Goal: Task Accomplishment & Management: Manage account settings

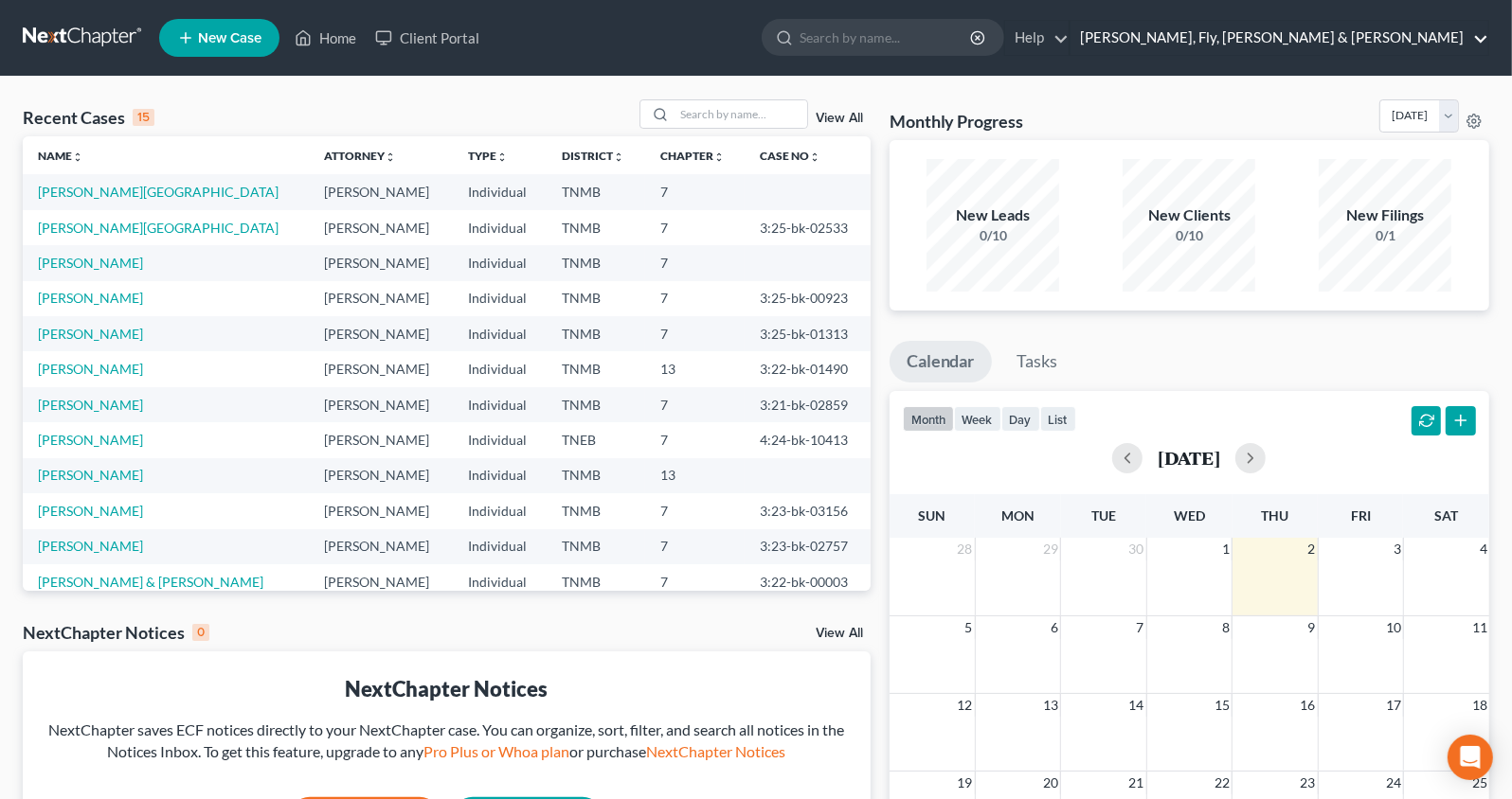
click at [1429, 46] on link "[PERSON_NAME], Fly, [PERSON_NAME] & [PERSON_NAME]" at bounding box center [1279, 38] width 418 height 34
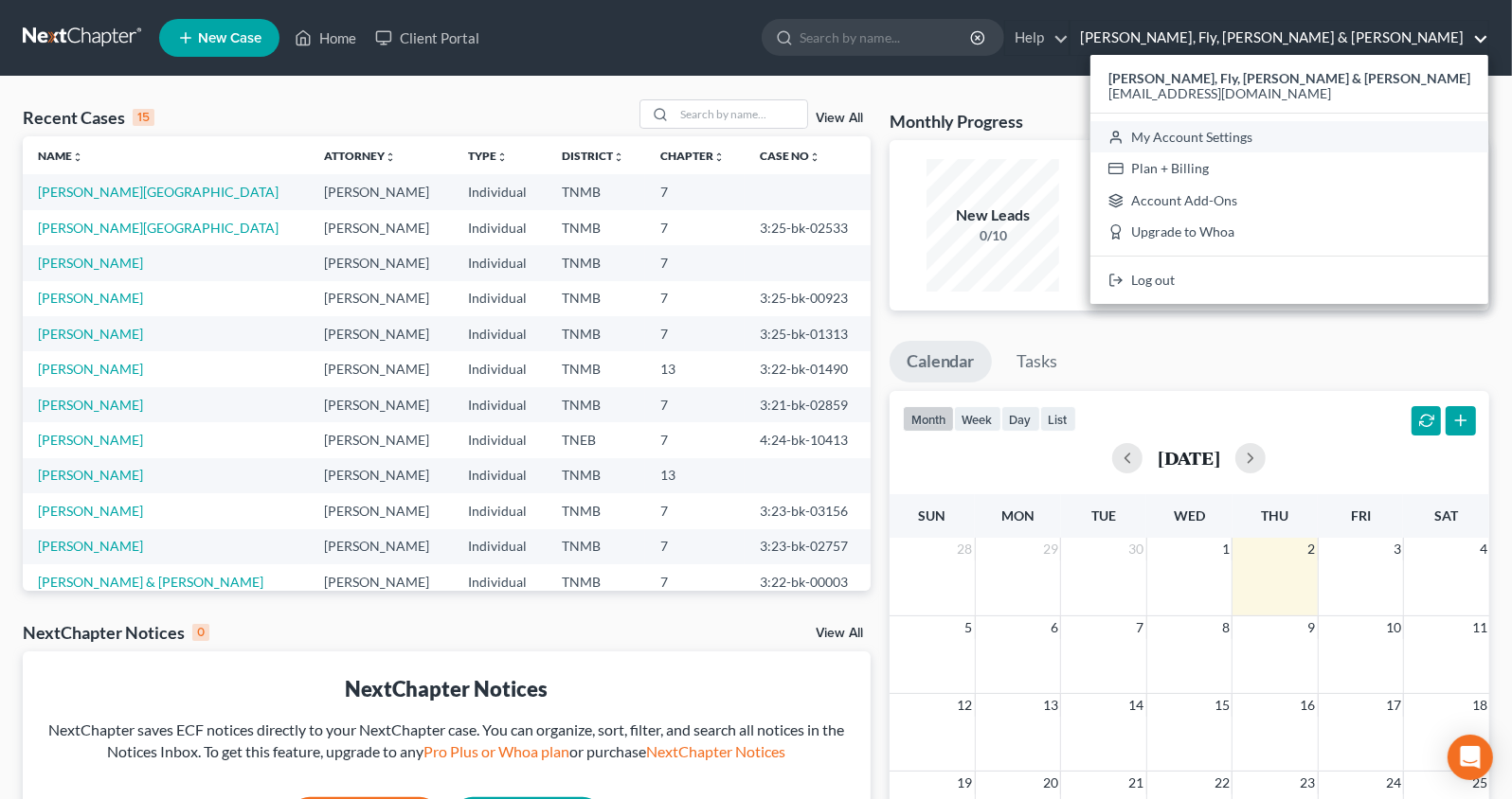
click at [1416, 138] on link "My Account Settings" at bounding box center [1289, 137] width 398 height 32
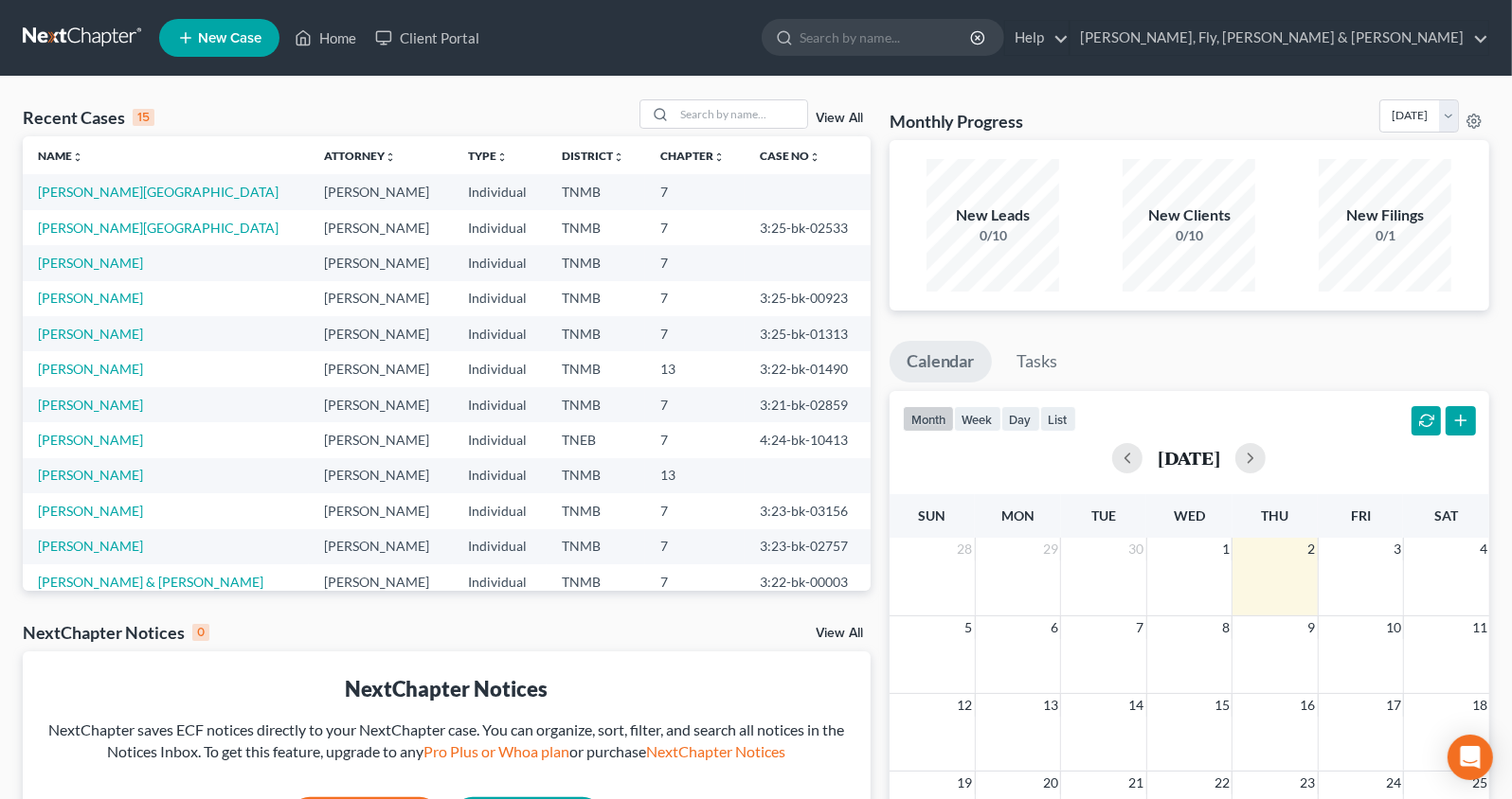
select select "23"
select select "44"
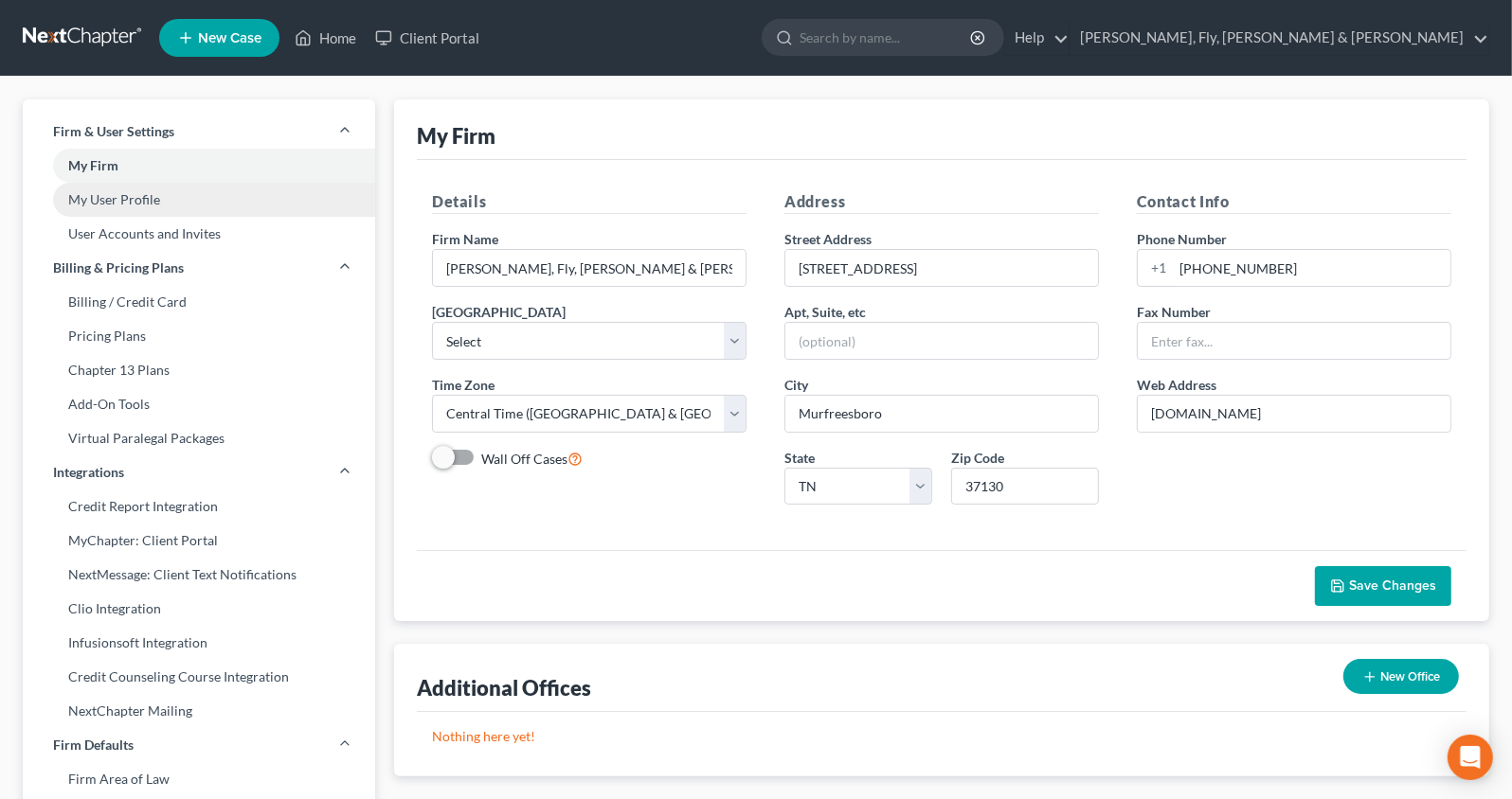
click at [199, 196] on link "My User Profile" at bounding box center [199, 199] width 353 height 34
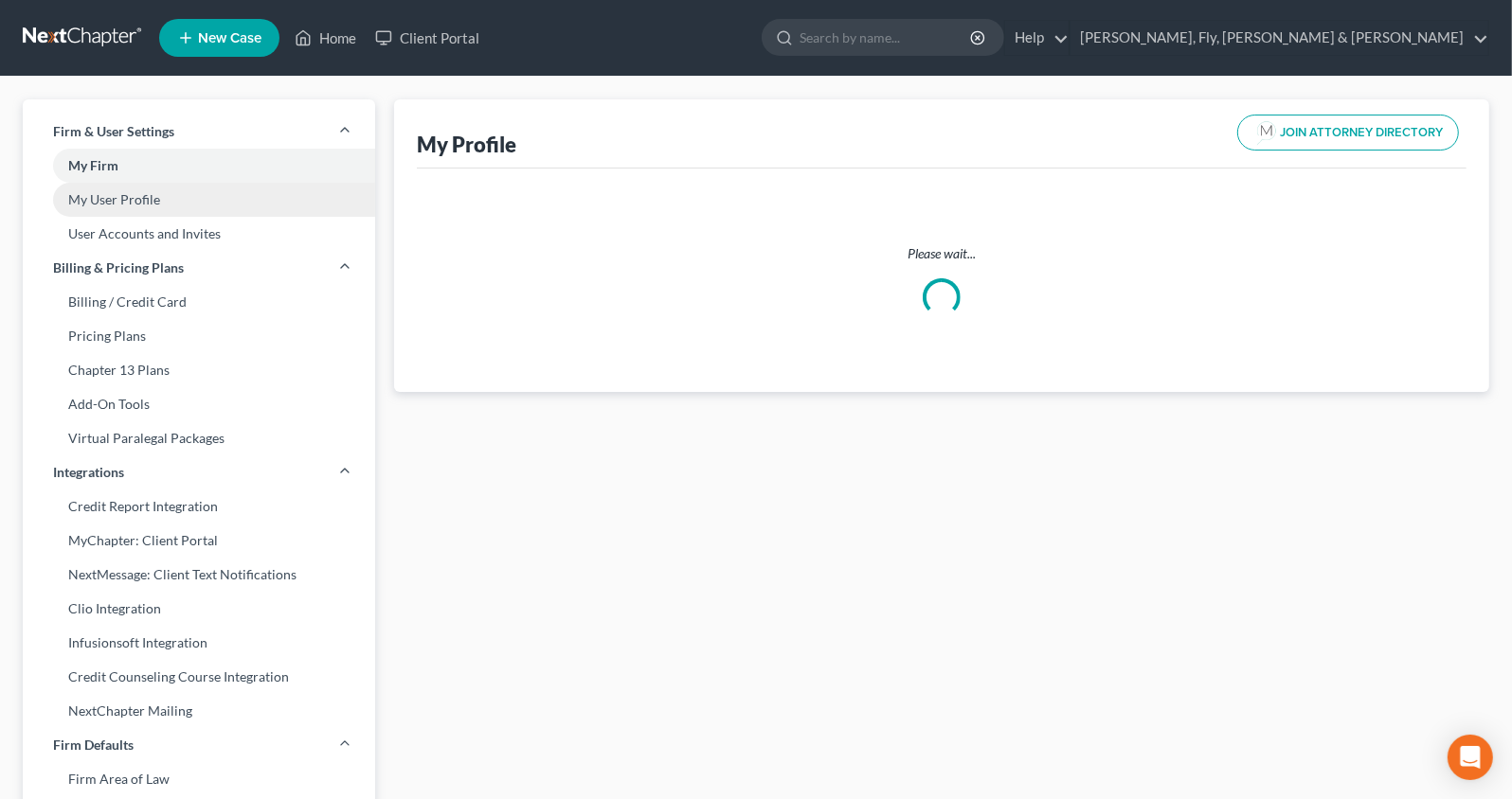
select select "44"
select select "75"
select select "attorney"
select select "0"
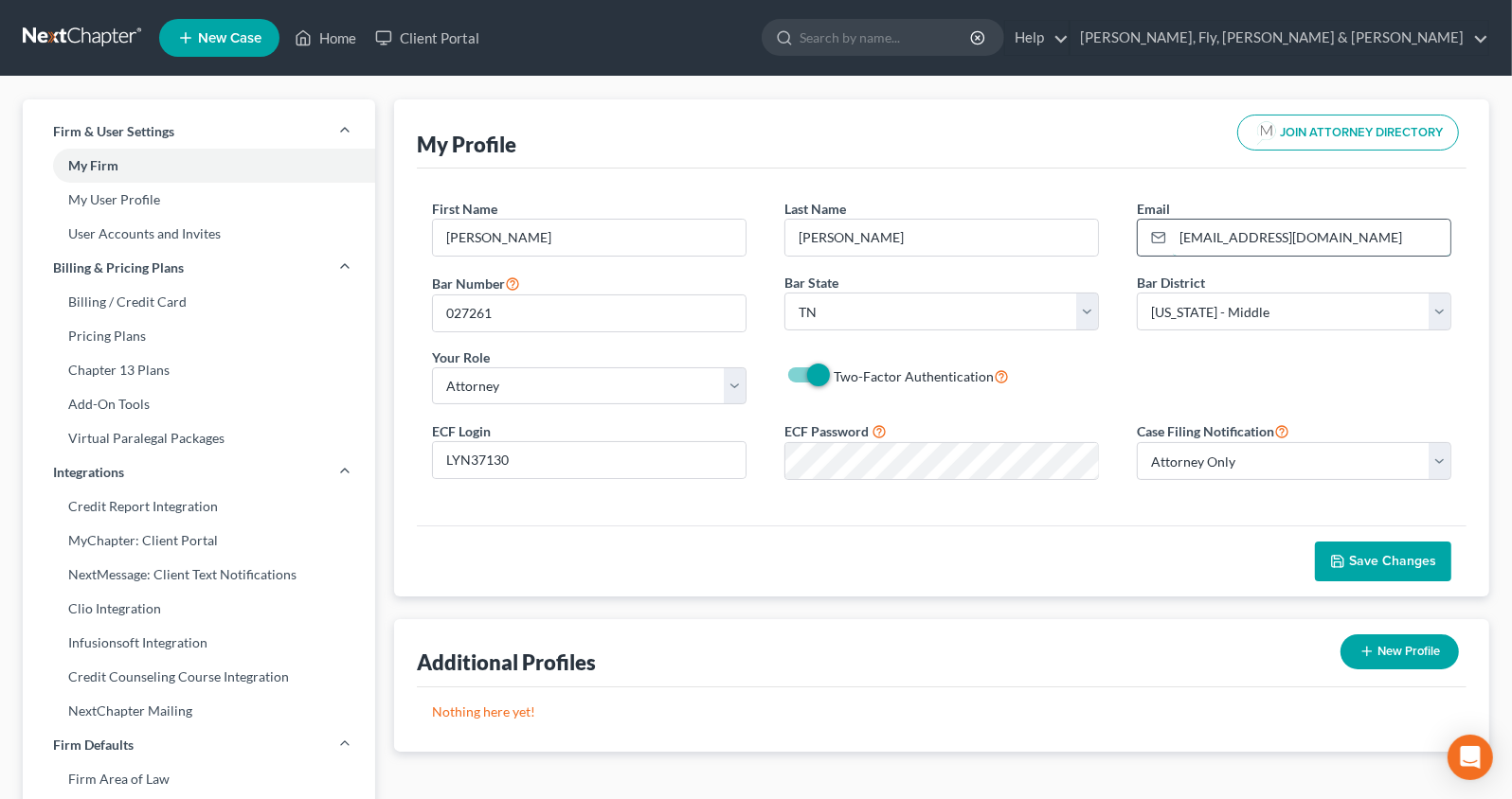
click at [1232, 244] on input "l.graveslaw@gmail.com" at bounding box center [1312, 238] width 278 height 36
click at [1232, 243] on input "l.graveslaw@gmail.com" at bounding box center [1312, 238] width 278 height 36
paste input "dlgraves@bfhelaw"
type input "[EMAIL_ADDRESS][DOMAIN_NAME]"
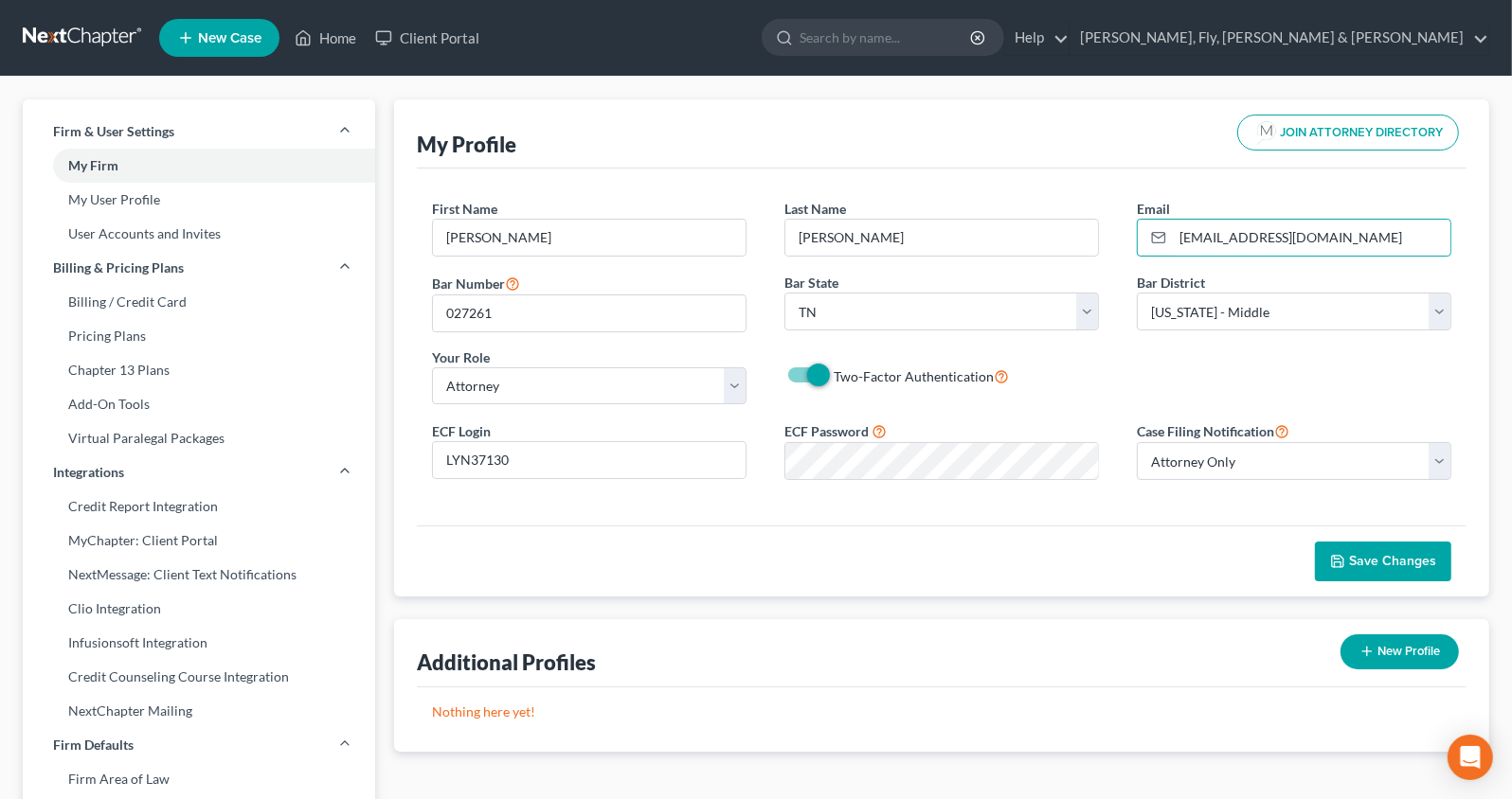
click at [1392, 557] on span "Save Changes" at bounding box center [1392, 561] width 87 height 16
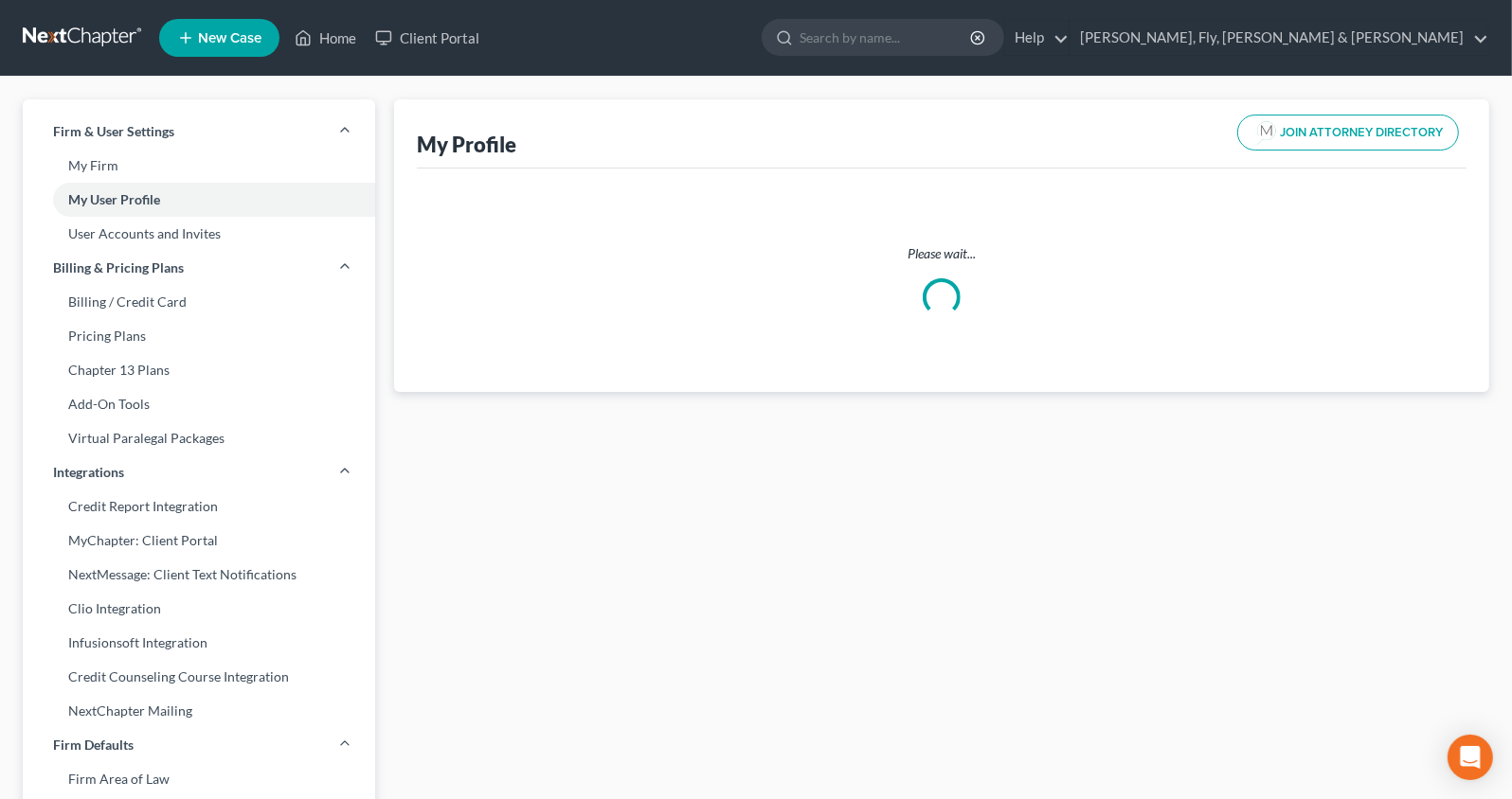
select select "44"
select select "75"
select select "attorney"
select select "0"
